Goal: Task Accomplishment & Management: Complete application form

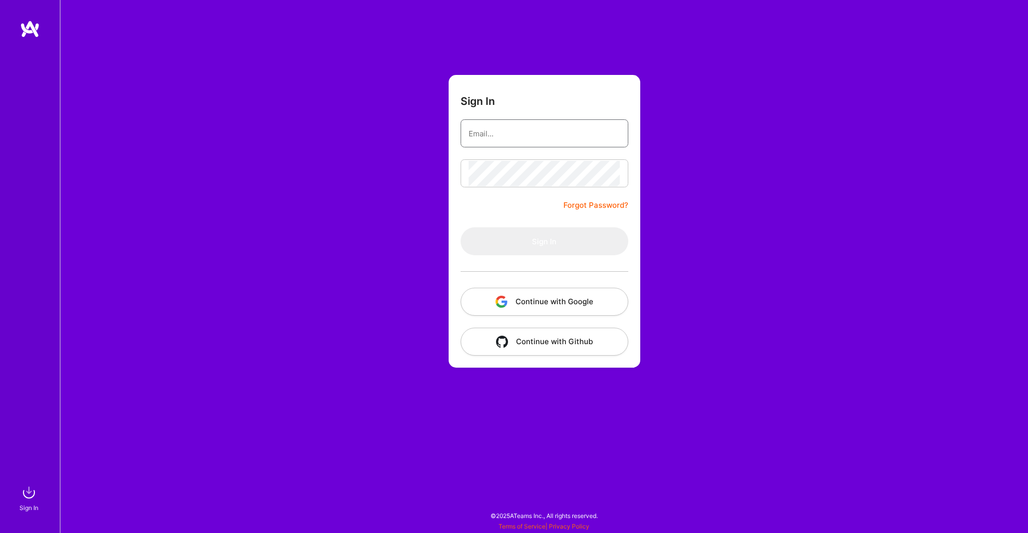
type input "[EMAIL_ADDRESS][DOMAIN_NAME]"
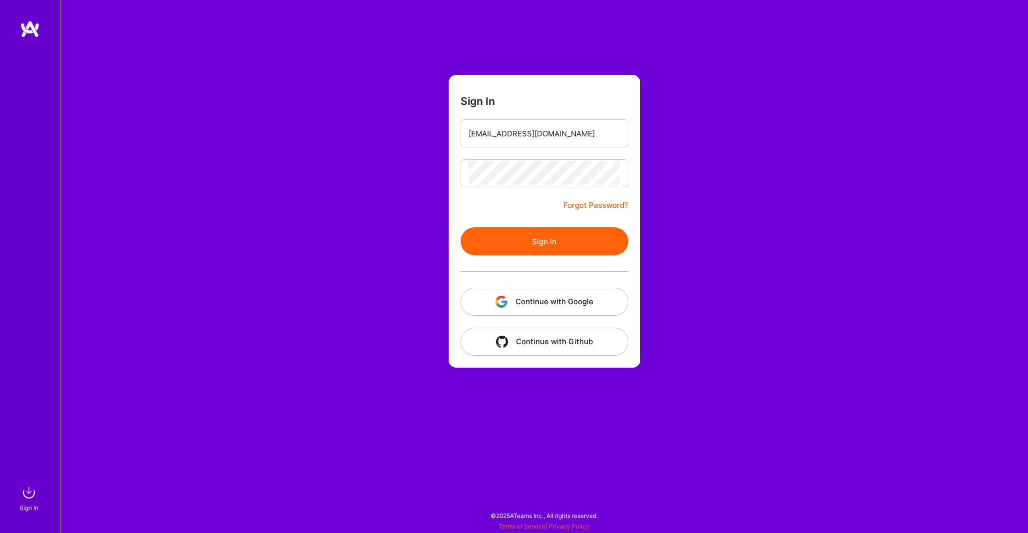
click at [451, 205] on form "Sign In [EMAIL_ADDRESS][DOMAIN_NAME] Forgot Password? Sign In Continue with Goo…" at bounding box center [545, 221] width 192 height 292
click at [543, 242] on button "Sign In" at bounding box center [545, 241] width 168 height 28
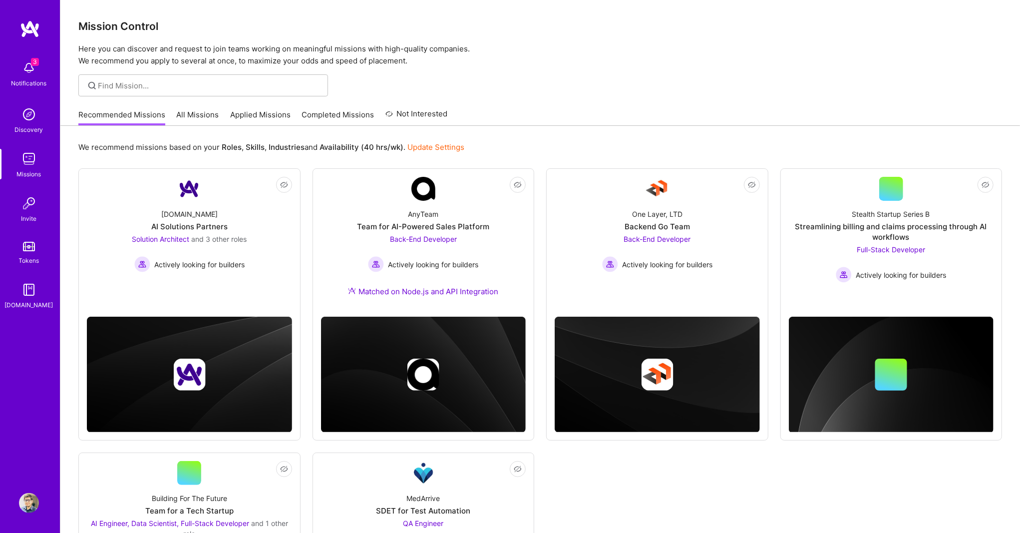
click at [355, 113] on link "Completed Missions" at bounding box center [338, 117] width 72 height 16
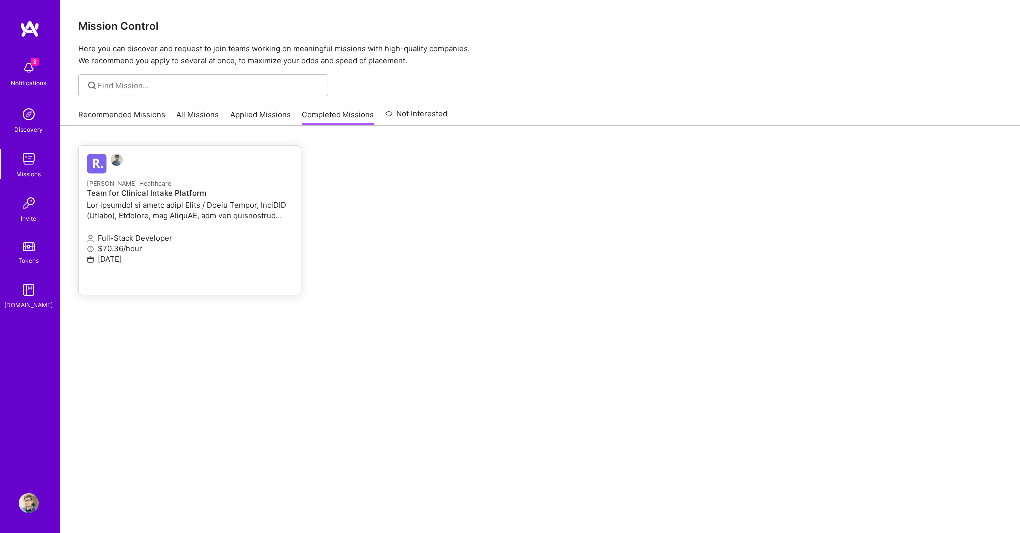
click at [234, 198] on div "[PERSON_NAME] Healthcare Team for Clinical Intake Platform" at bounding box center [190, 200] width 206 height 45
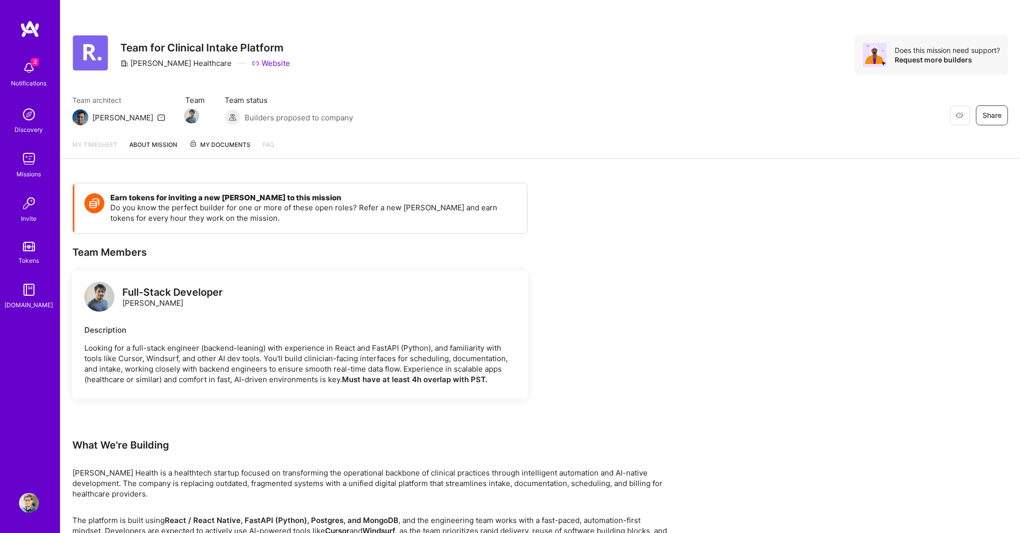
click at [233, 143] on span "My Documents" at bounding box center [219, 144] width 61 height 11
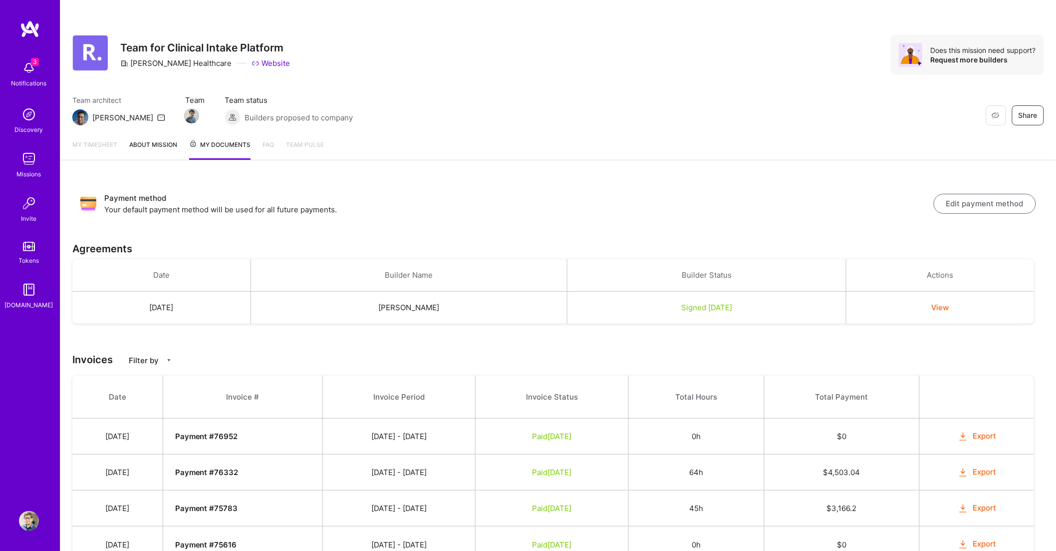
click at [25, 77] on img at bounding box center [29, 68] width 20 height 20
click at [395, 79] on div "3 3 Notifications Discovery Missions Invite Tokens [DOMAIN_NAME] Profile Close …" at bounding box center [532, 295] width 1065 height 591
click at [27, 158] on img at bounding box center [29, 159] width 20 height 20
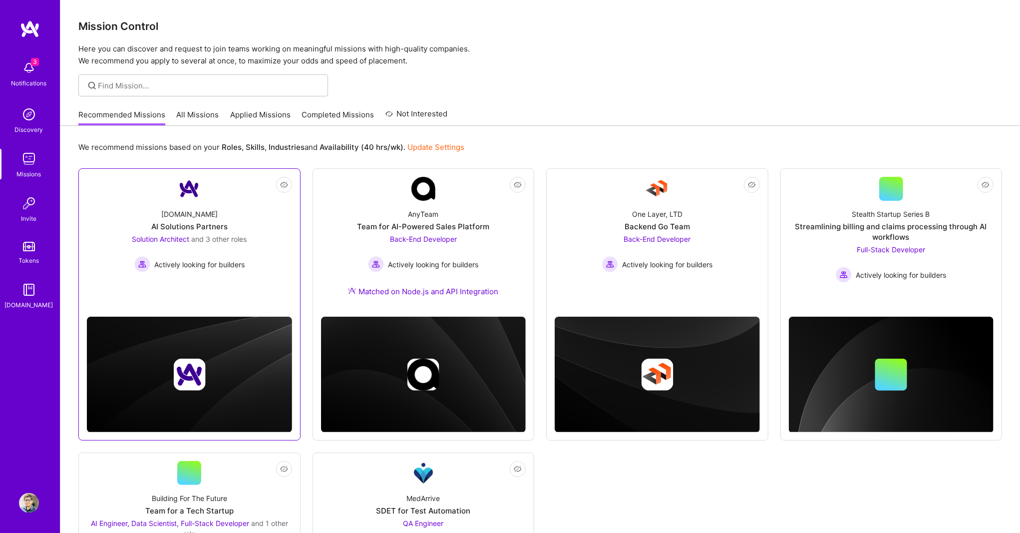
click at [234, 241] on span "and 3 other roles" at bounding box center [218, 239] width 55 height 8
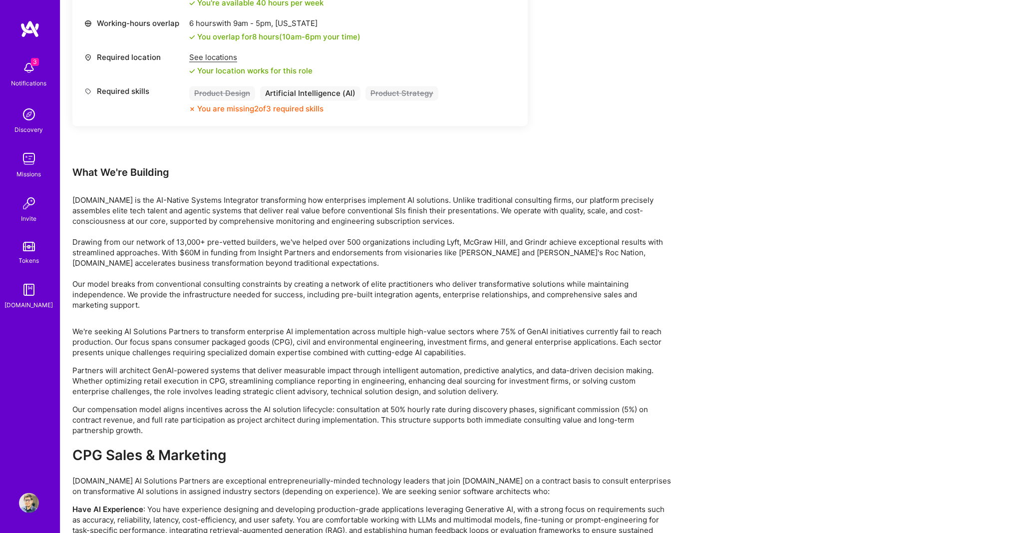
scroll to position [1597, 0]
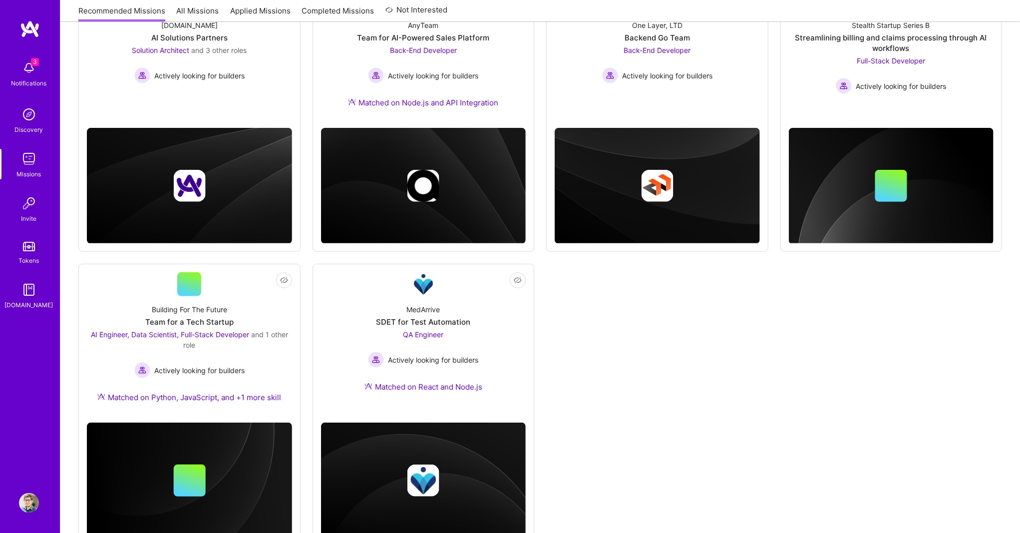
scroll to position [226, 0]
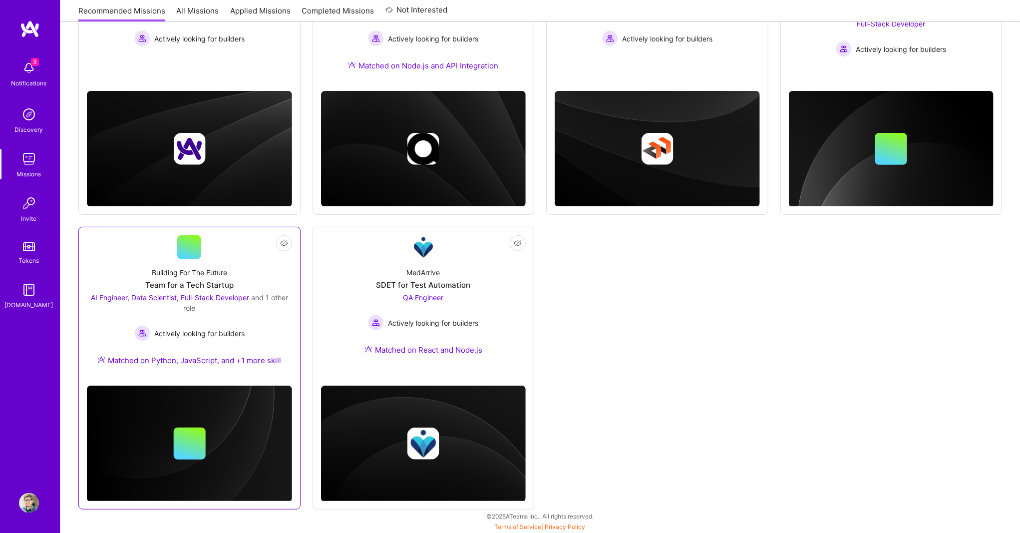
click at [268, 276] on div "Building For The Future Team for a Tech Startup AI Engineer, Data Scientist, Fu…" at bounding box center [189, 318] width 205 height 118
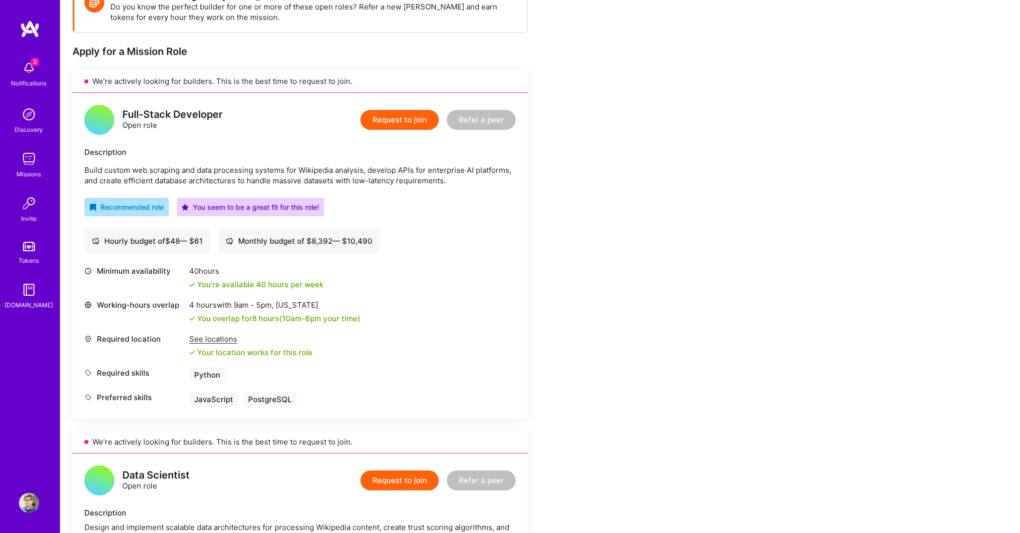
scroll to position [200, 0]
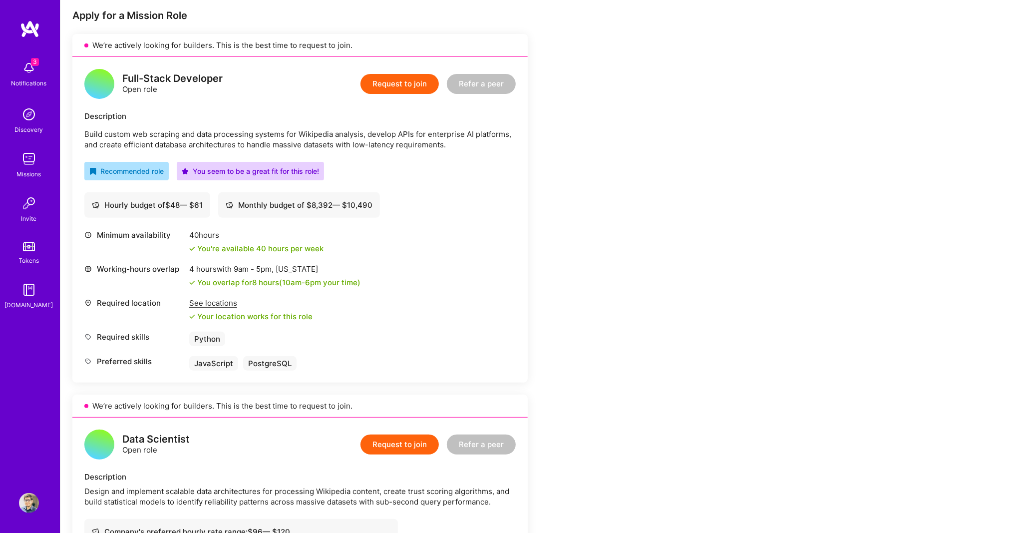
click at [408, 85] on button "Request to join" at bounding box center [399, 84] width 78 height 20
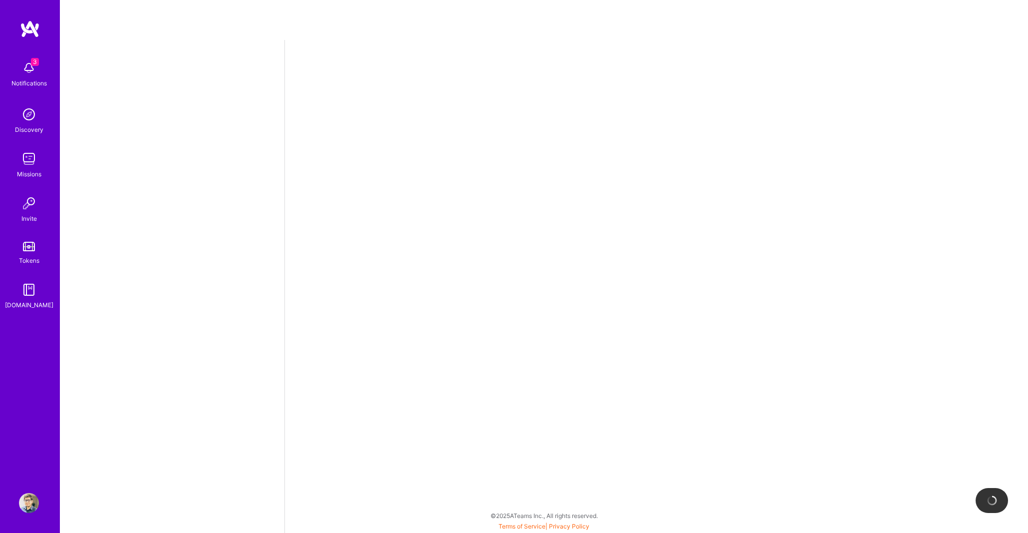
select select "AR"
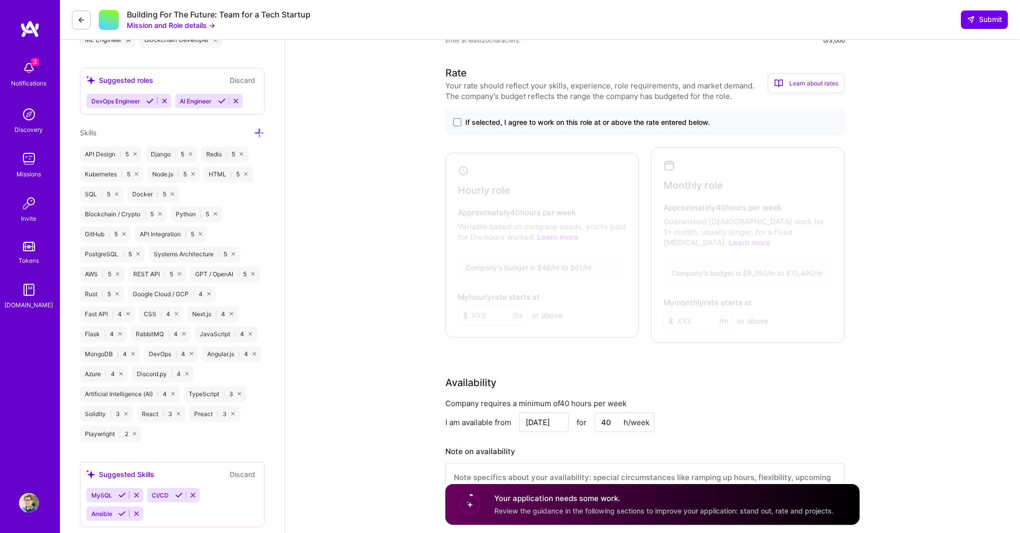
scroll to position [466, 0]
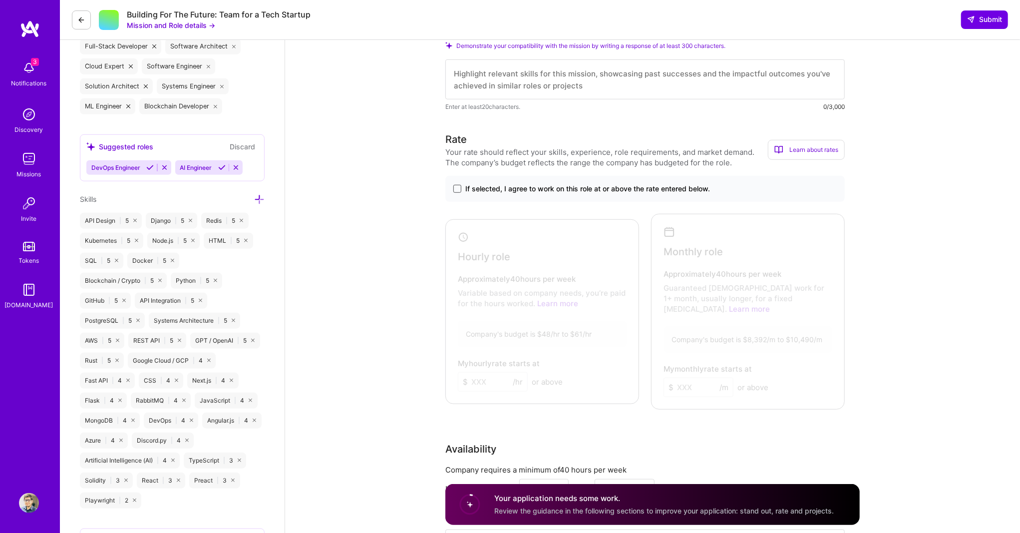
click at [457, 193] on span at bounding box center [457, 189] width 8 height 8
click at [0, 0] on input "If selected, I agree to work on this role at or above the rate entered below." at bounding box center [0, 0] width 0 height 0
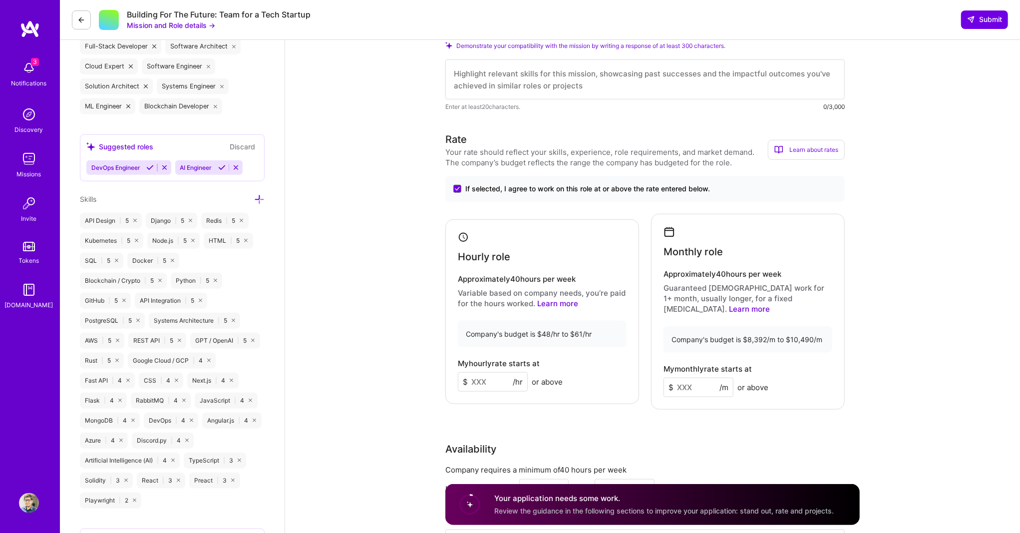
click at [482, 388] on input at bounding box center [493, 381] width 70 height 19
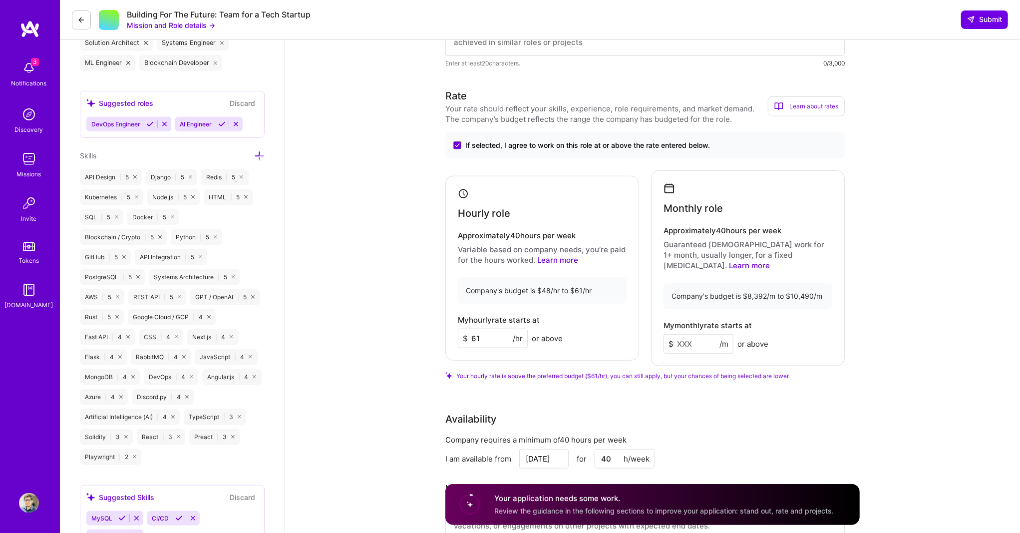
scroll to position [532, 0]
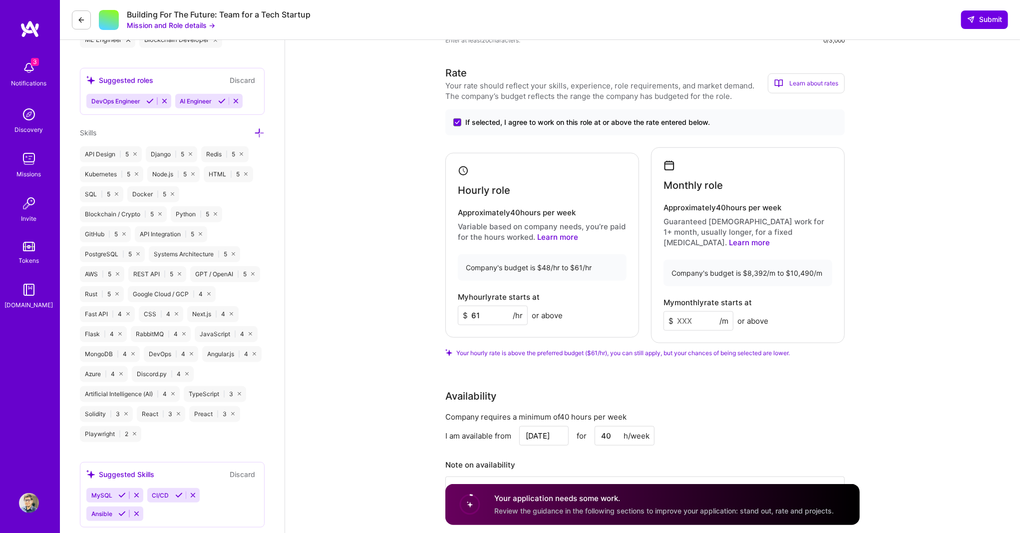
click at [488, 322] on input "61" at bounding box center [493, 314] width 70 height 19
click at [562, 349] on span "Your hourly rate is above the preferred budget ($61/hr), you can still apply, b…" at bounding box center [622, 352] width 333 height 7
click at [478, 317] on input "61" at bounding box center [493, 314] width 70 height 19
drag, startPoint x: 478, startPoint y: 317, endPoint x: 634, endPoint y: 317, distance: 156.2
click at [478, 317] on input "61" at bounding box center [493, 314] width 70 height 19
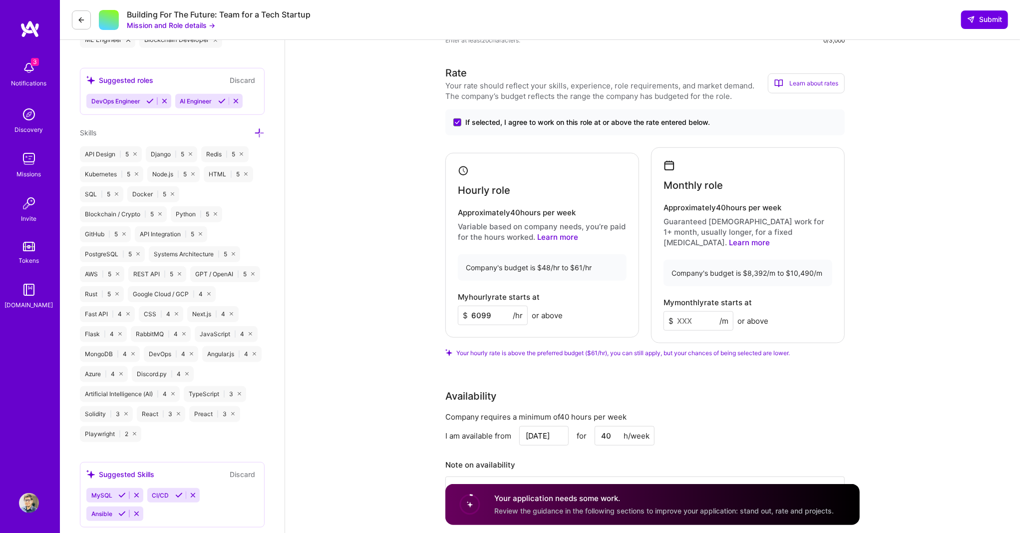
click at [488, 317] on input "6099" at bounding box center [493, 314] width 70 height 19
drag, startPoint x: 488, startPoint y: 317, endPoint x: 496, endPoint y: 316, distance: 8.0
click at [489, 317] on input "6099" at bounding box center [493, 314] width 70 height 19
type input "60"
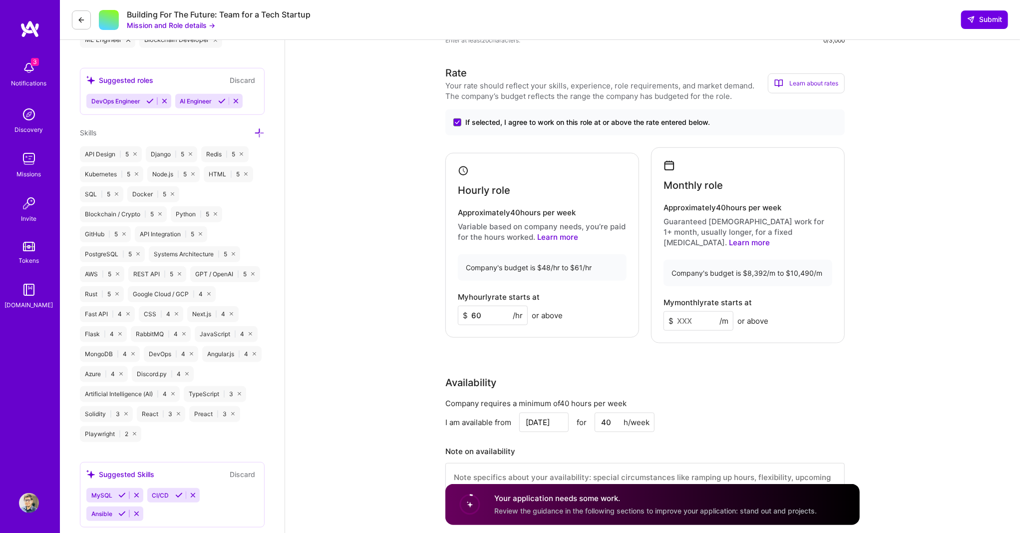
type input "60"
click at [641, 376] on div "Availability" at bounding box center [644, 382] width 399 height 15
click at [704, 325] on input at bounding box center [698, 320] width 70 height 19
type input "10450"
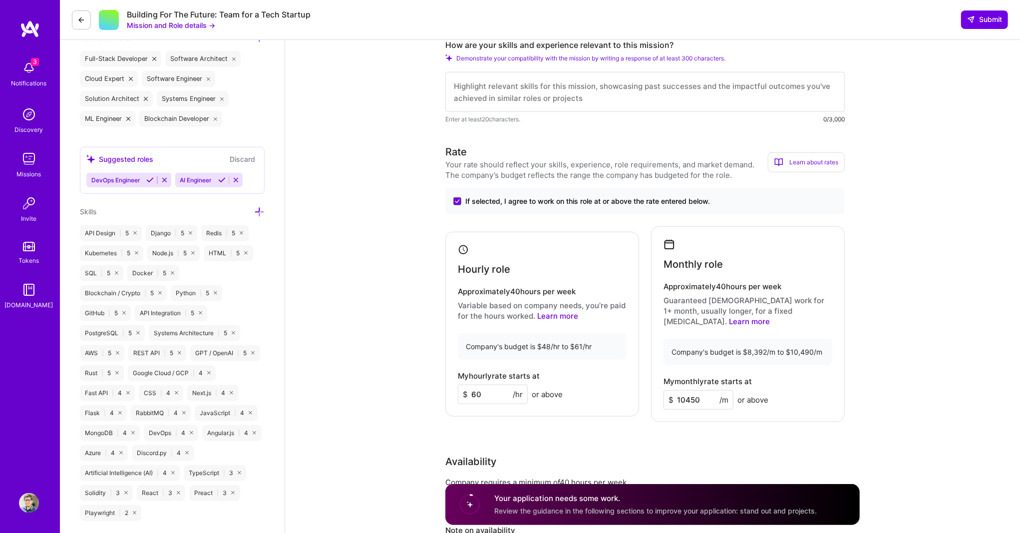
scroll to position [0, 0]
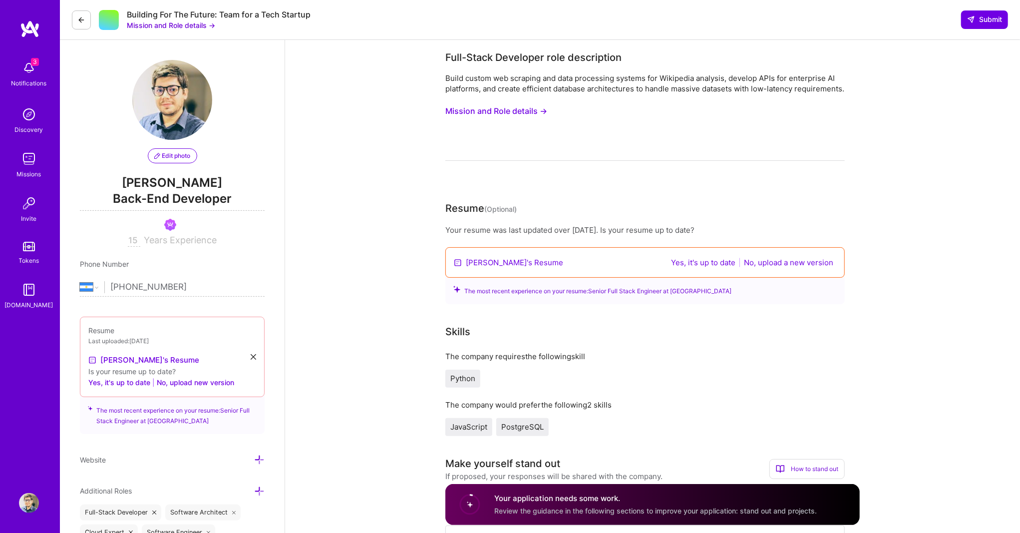
click at [83, 19] on icon at bounding box center [81, 20] width 8 height 8
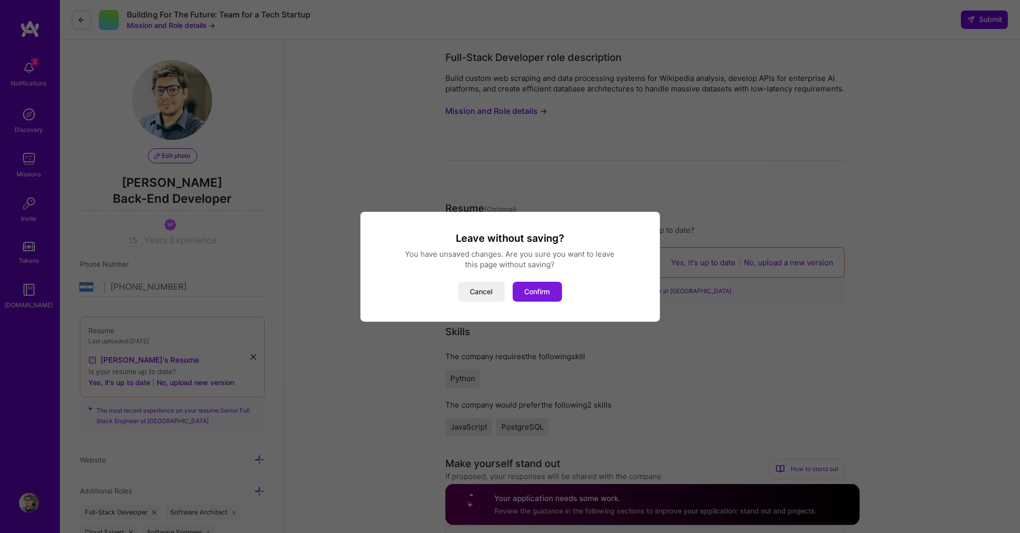
click at [546, 288] on button "Confirm" at bounding box center [537, 292] width 49 height 20
